Goal: Task Accomplishment & Management: Check status

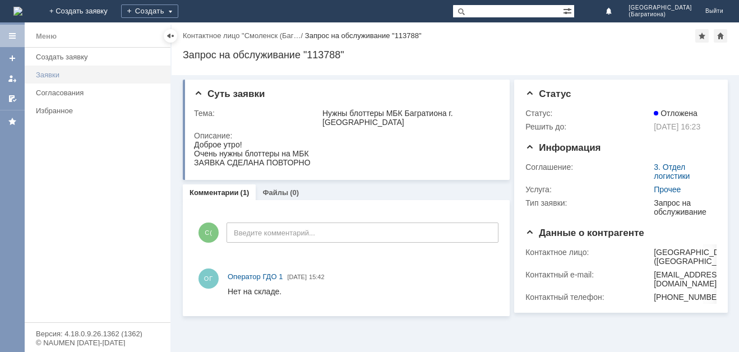
click at [41, 72] on div "Заявки" at bounding box center [100, 75] width 128 height 8
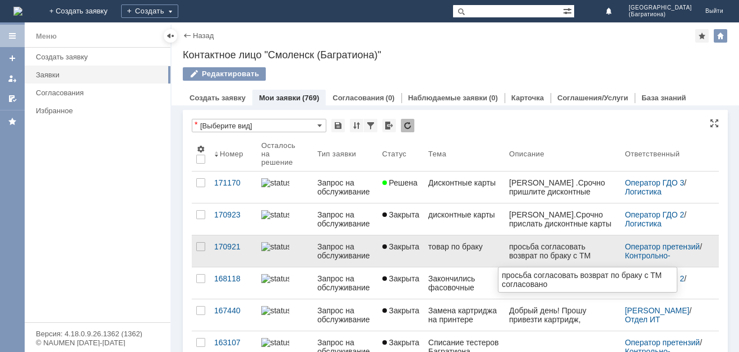
click at [519, 253] on div "просьба согласовать возврат по браку с ТМ согласовано" at bounding box center [562, 255] width 107 height 27
click at [579, 255] on div "просьба согласовать возврат по браку с ТМ согласовано" at bounding box center [562, 255] width 107 height 27
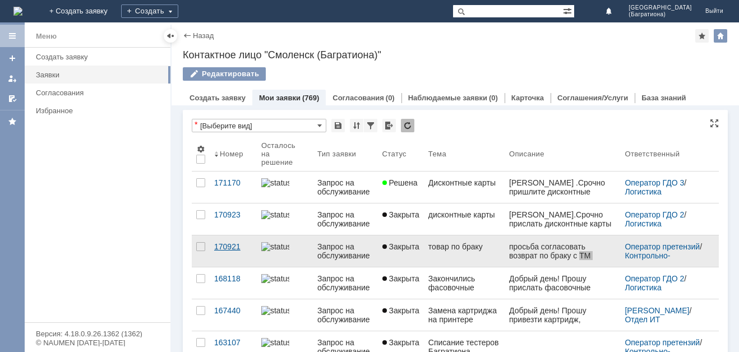
click at [233, 248] on div "170921" at bounding box center [233, 246] width 38 height 9
